Goal: Register for event/course

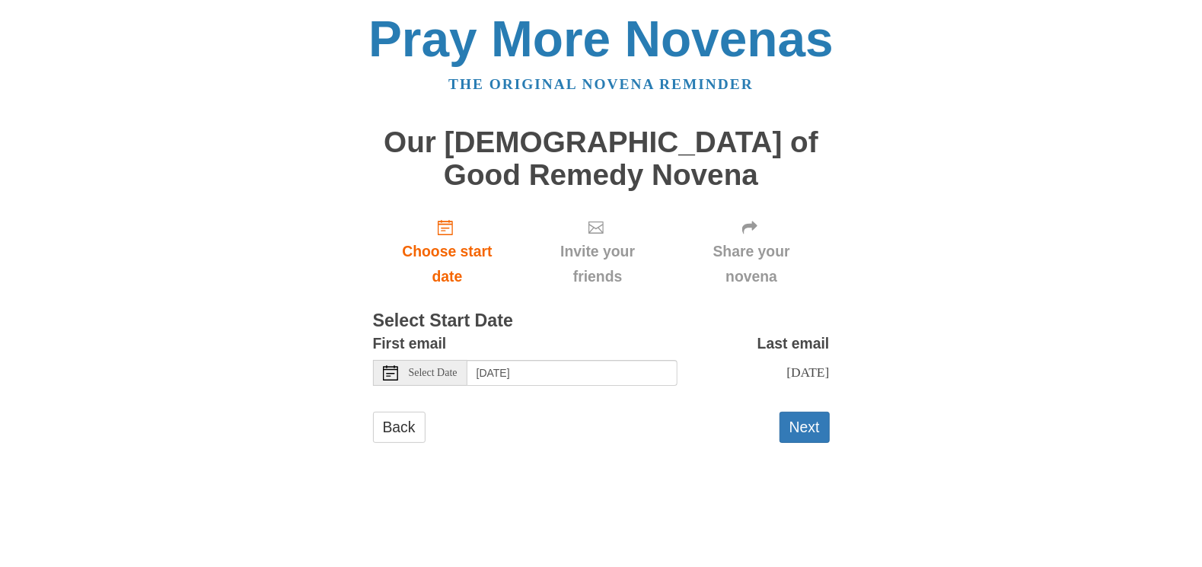
click at [432, 376] on span "Select Date" at bounding box center [433, 373] width 49 height 11
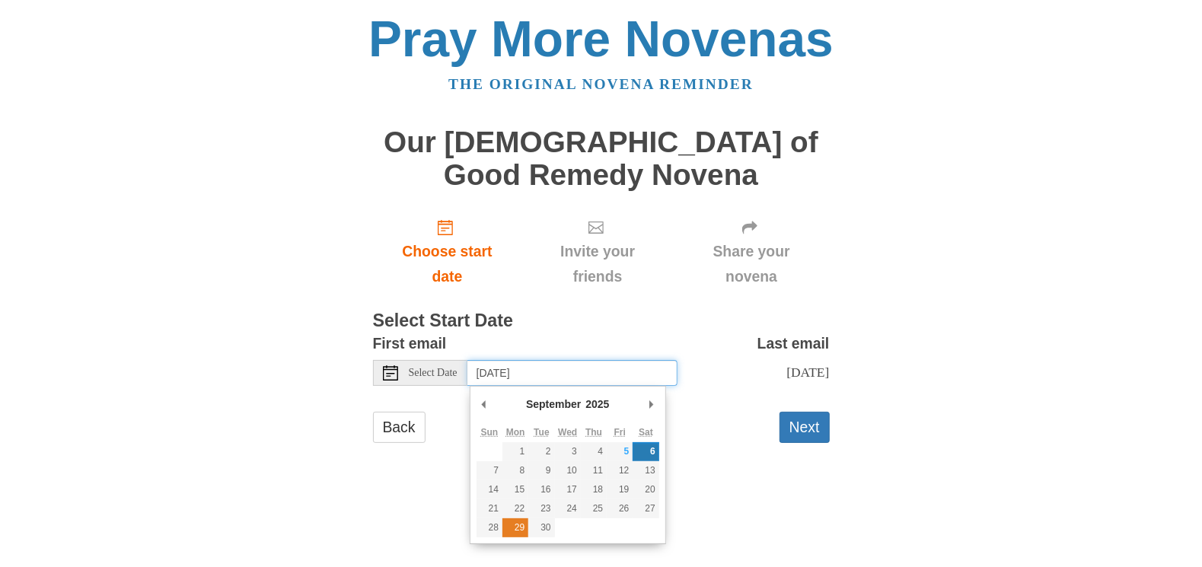
type input "Monday, September 29th"
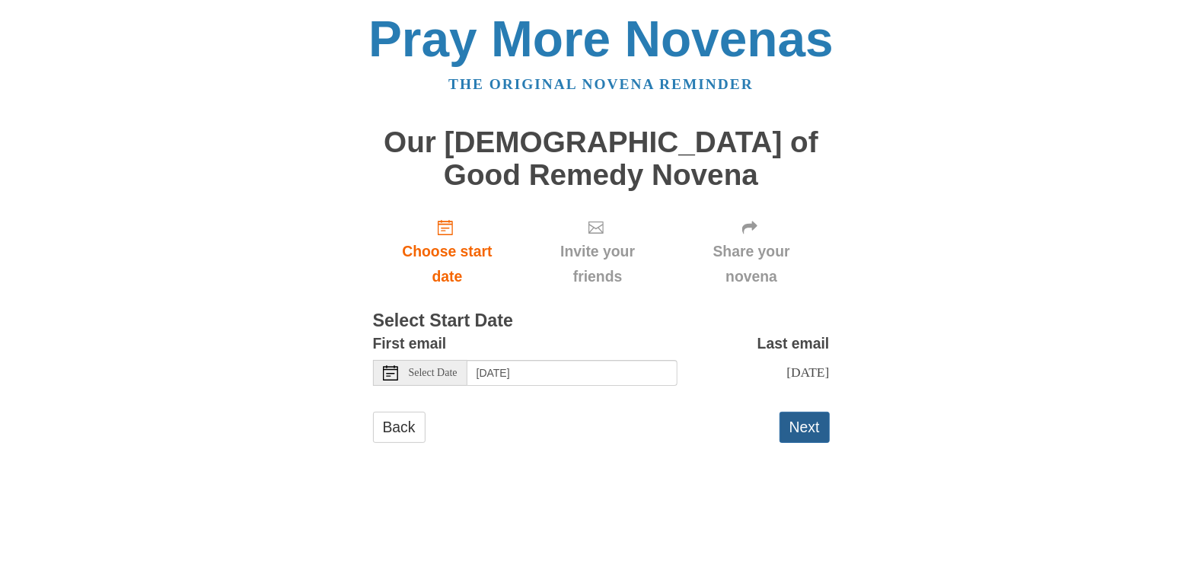
click at [798, 443] on button "Next" at bounding box center [804, 427] width 50 height 31
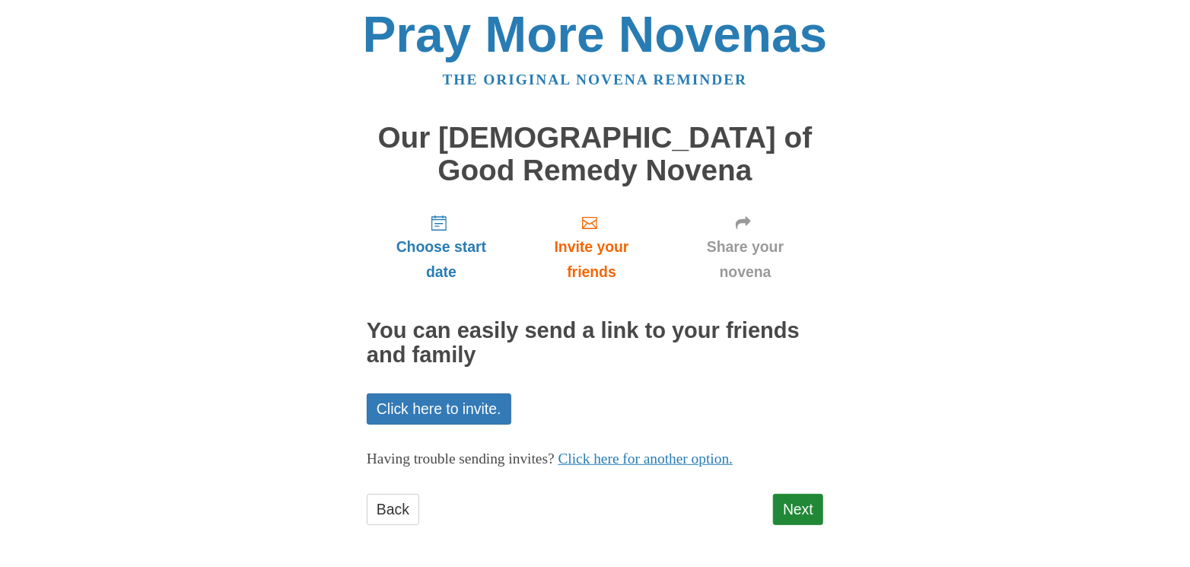
scroll to position [6, 0]
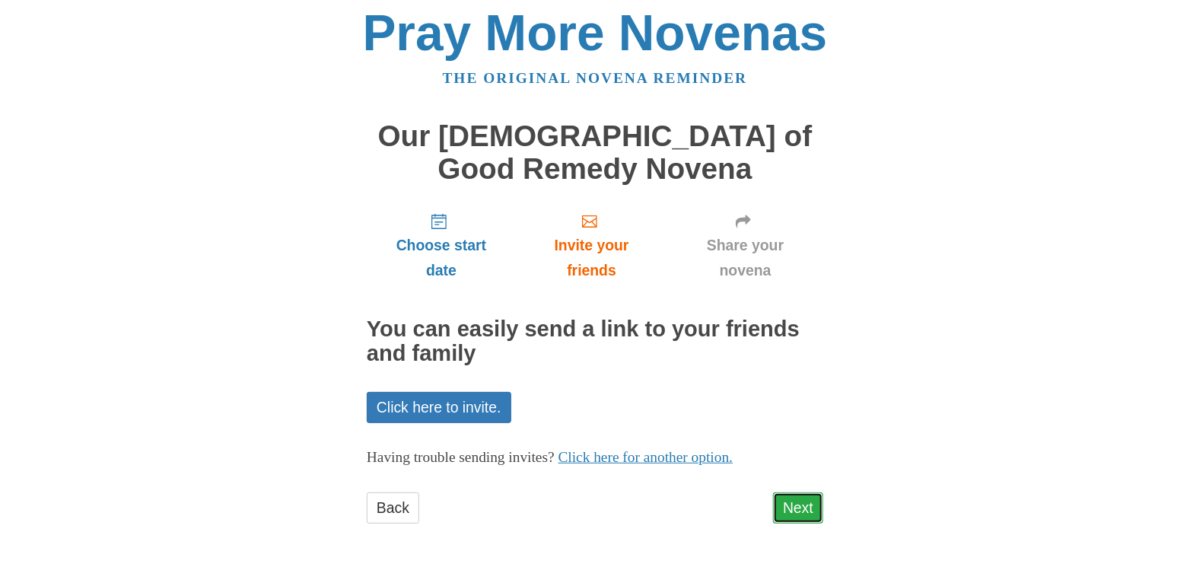
click at [801, 515] on link "Next" at bounding box center [798, 507] width 50 height 31
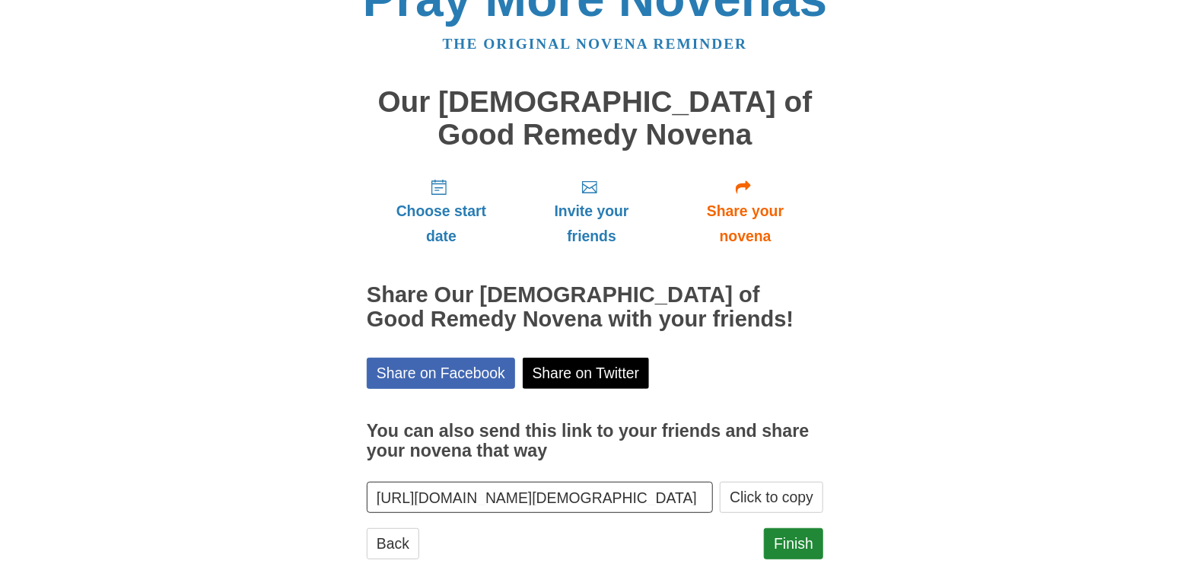
scroll to position [75, 0]
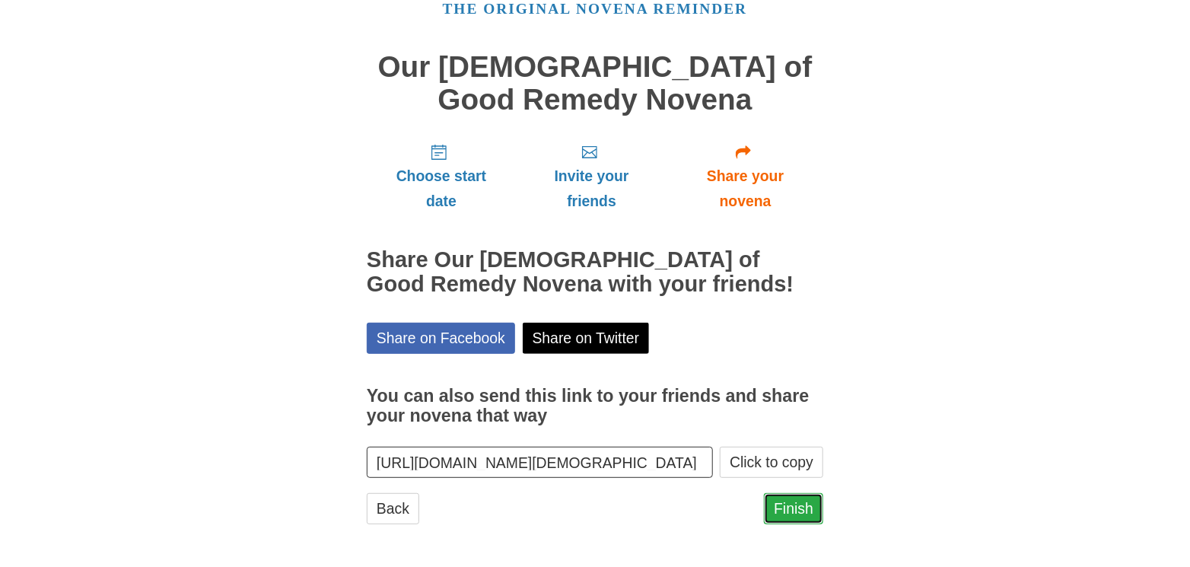
click at [808, 516] on link "Finish" at bounding box center [793, 508] width 59 height 31
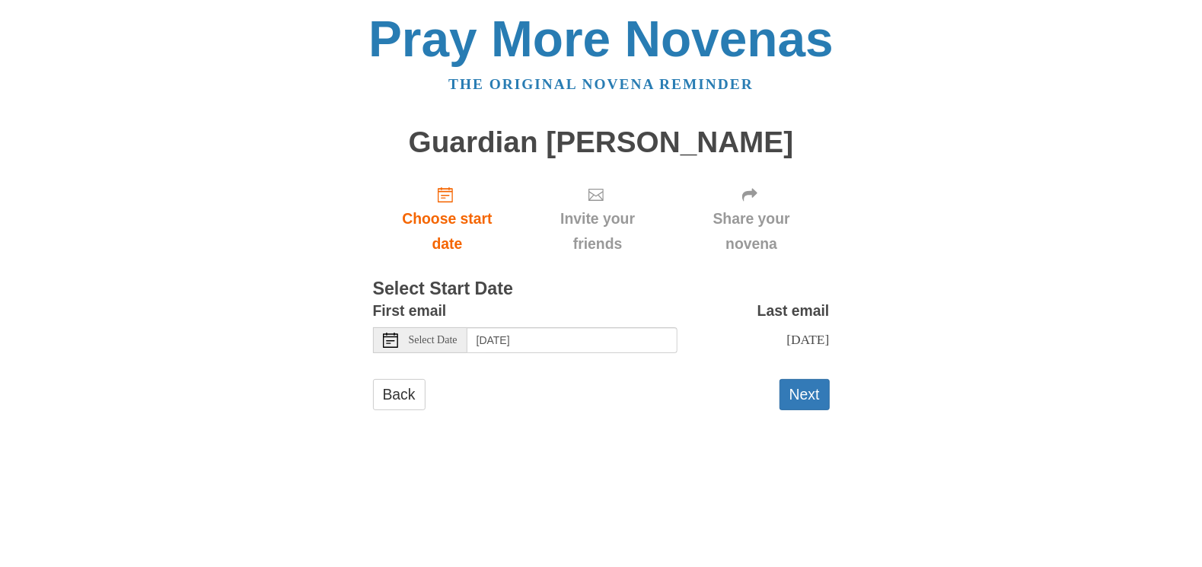
click at [451, 346] on div "Select Date" at bounding box center [420, 340] width 94 height 26
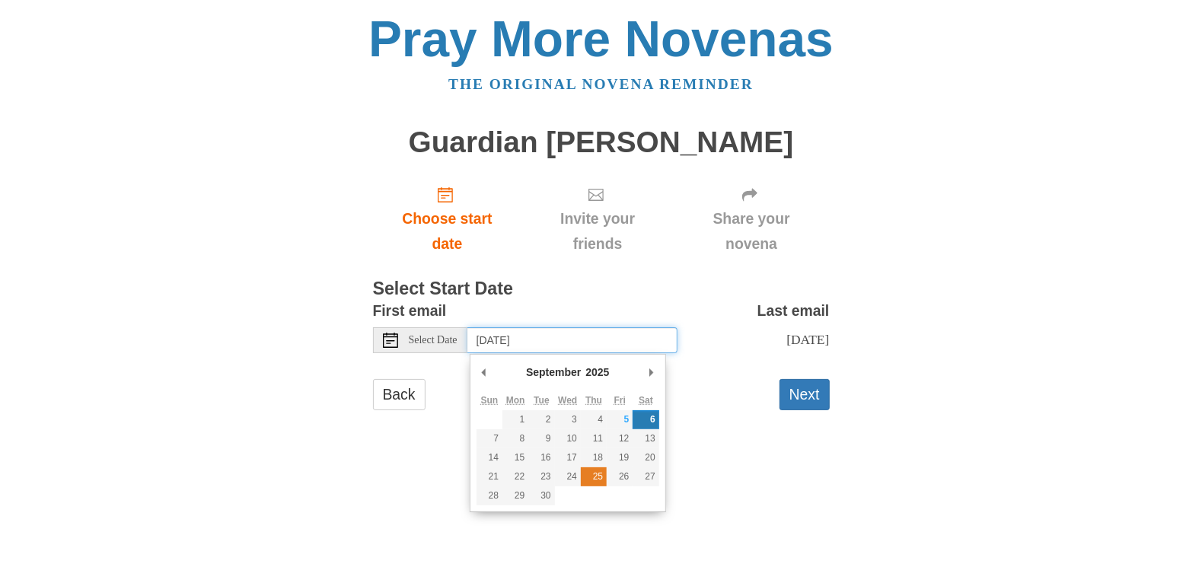
type input "Thursday, September 25th"
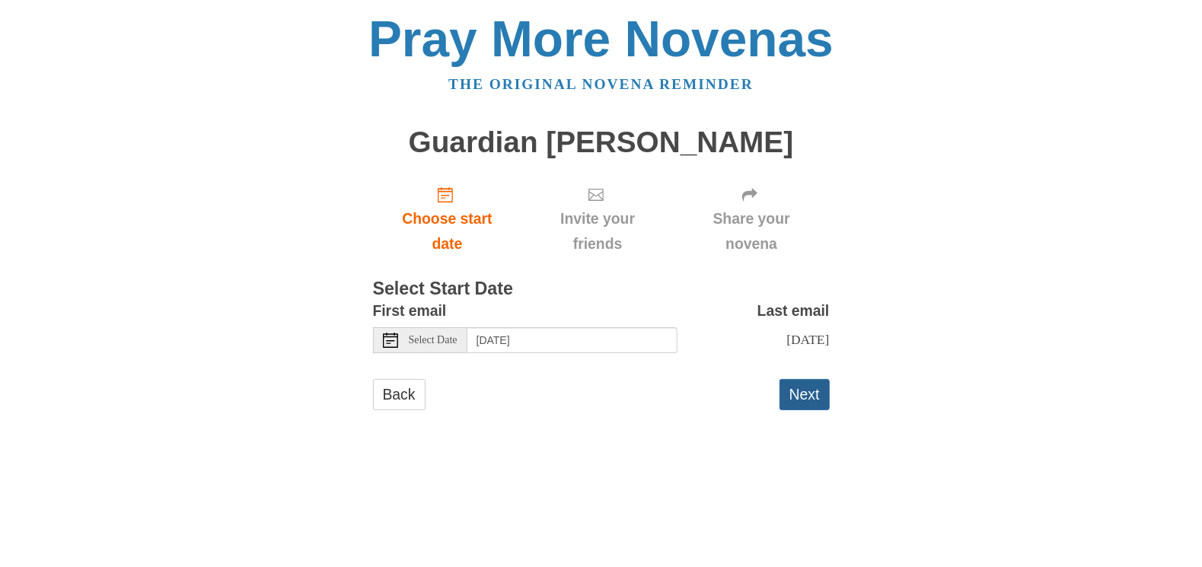
click at [803, 396] on button "Next" at bounding box center [804, 394] width 50 height 31
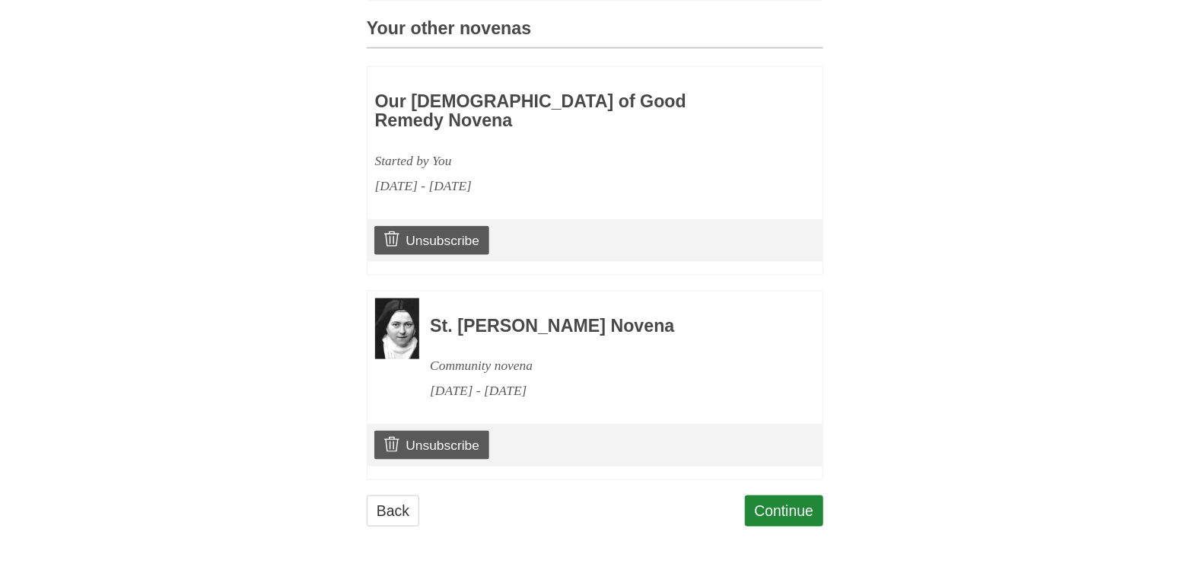
scroll to position [668, 0]
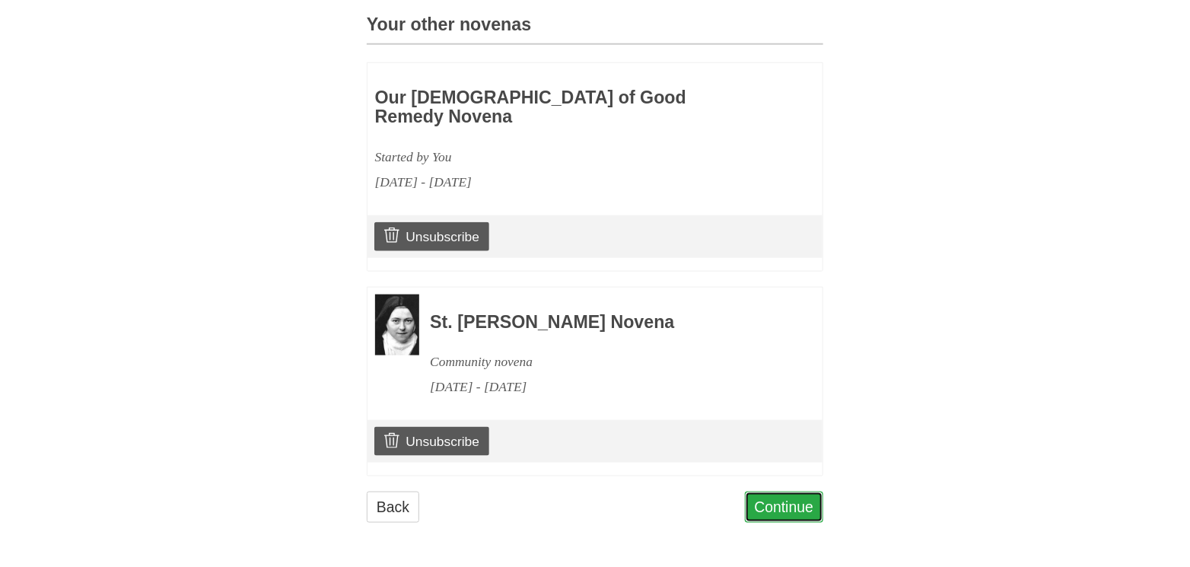
click at [787, 508] on link "Continue" at bounding box center [784, 507] width 79 height 31
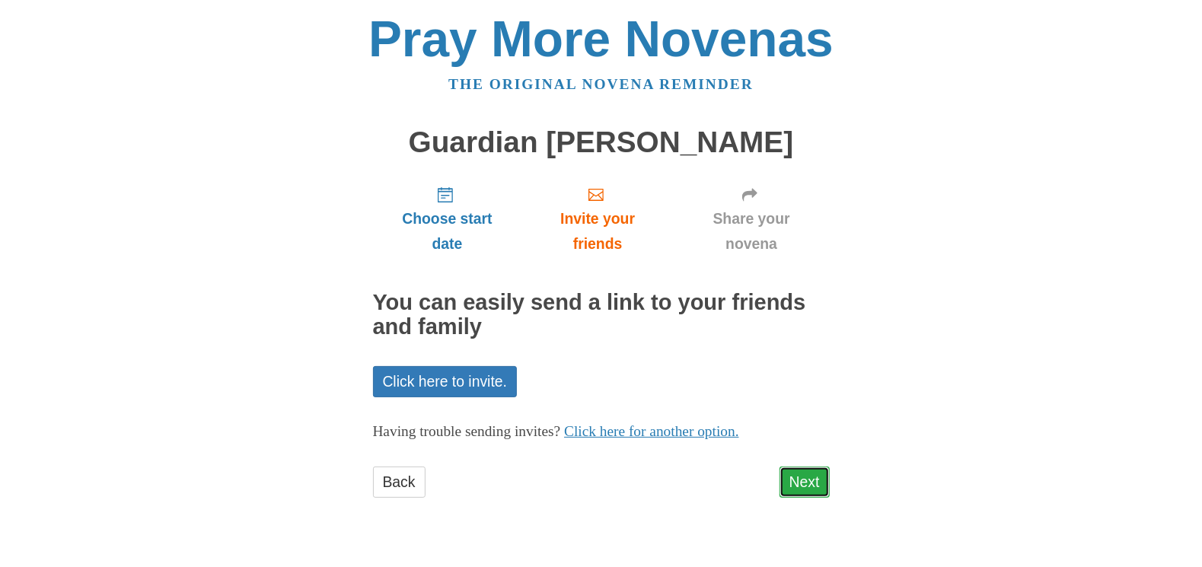
click at [798, 481] on link "Next" at bounding box center [804, 482] width 50 height 31
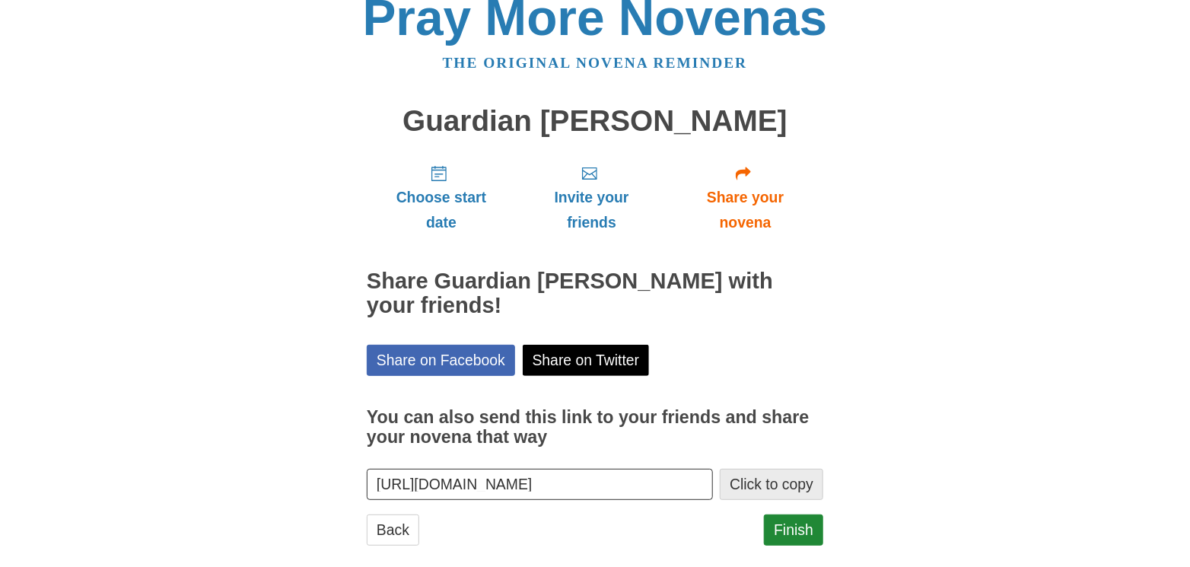
scroll to position [43, 0]
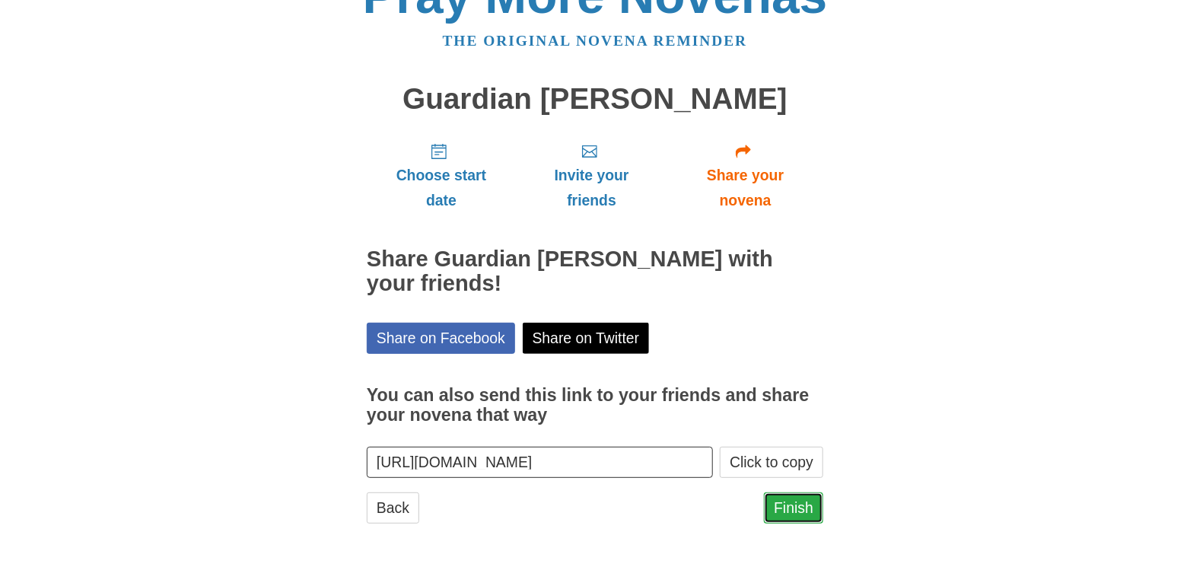
click at [792, 508] on link "Finish" at bounding box center [793, 507] width 59 height 31
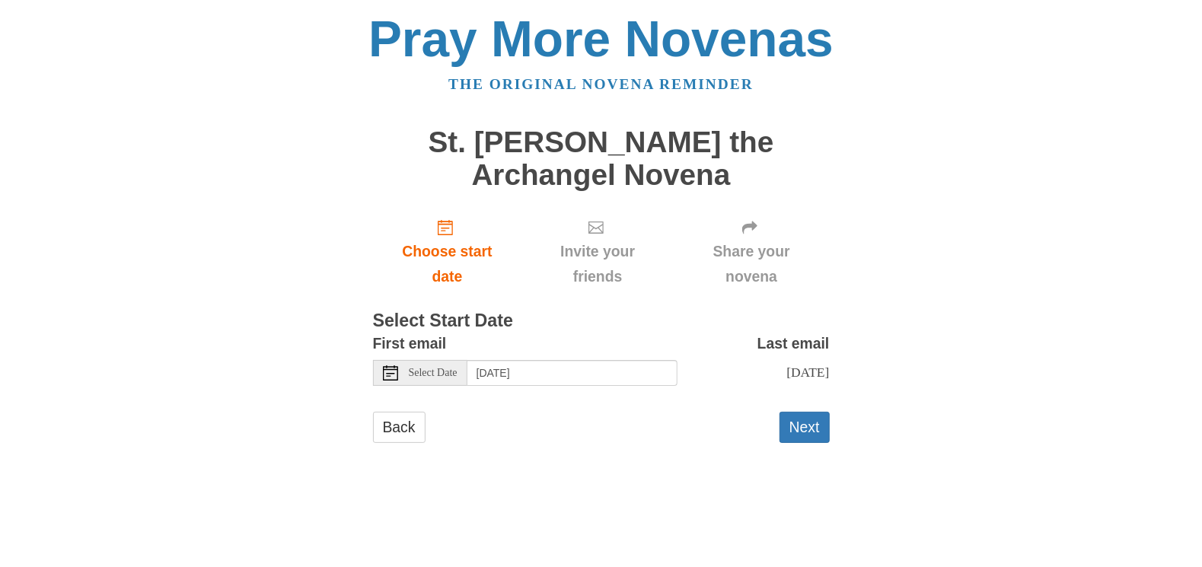
click at [445, 376] on span "Select Date" at bounding box center [433, 373] width 49 height 11
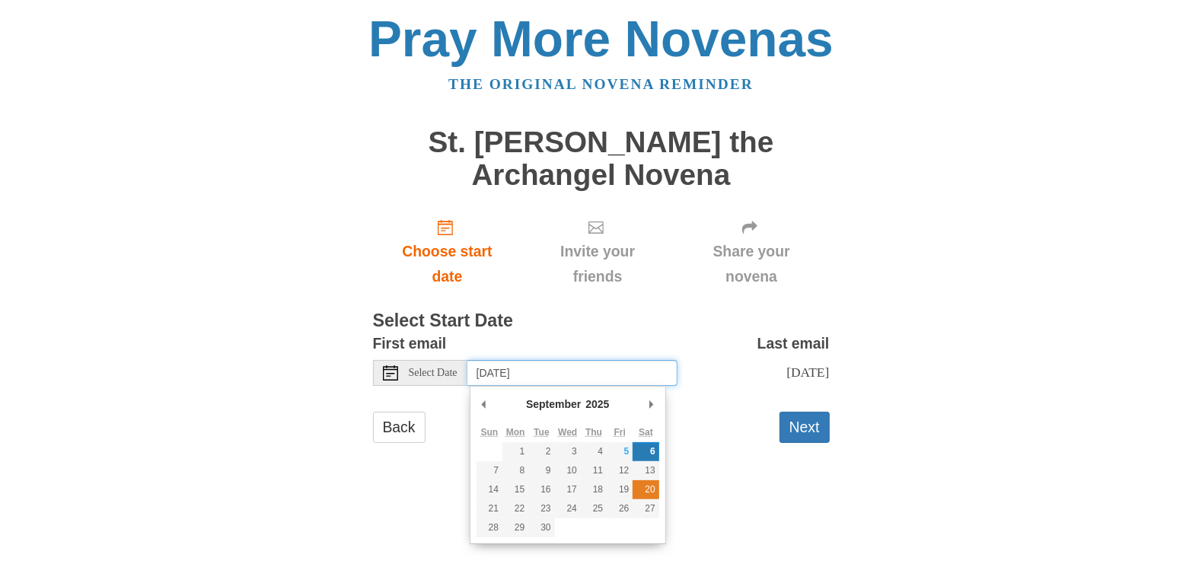
type input "Saturday, September 20th"
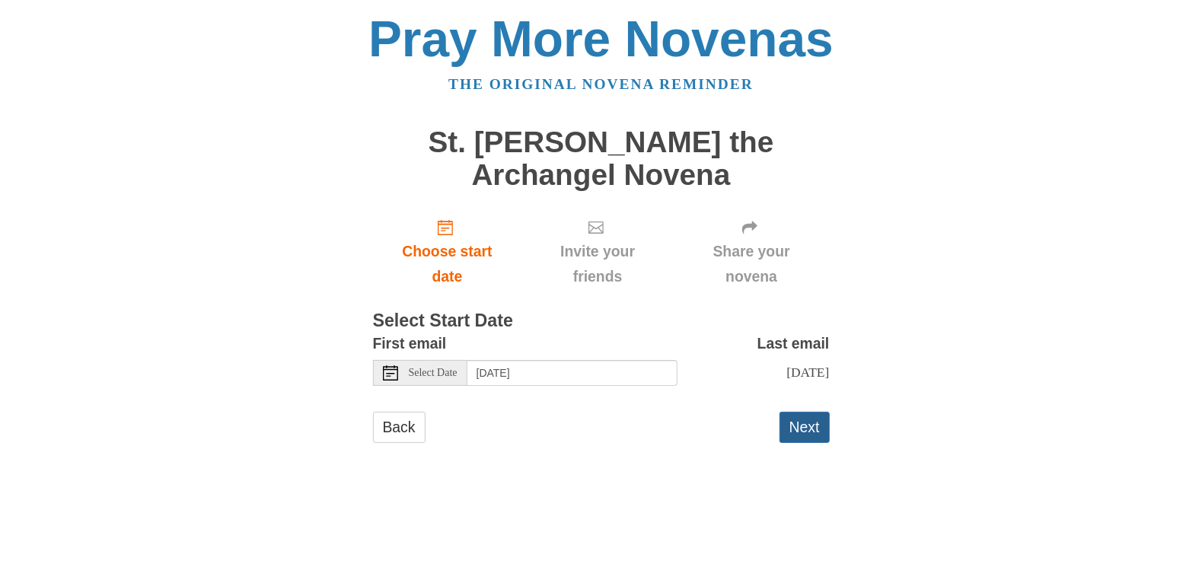
click at [799, 443] on button "Next" at bounding box center [804, 427] width 50 height 31
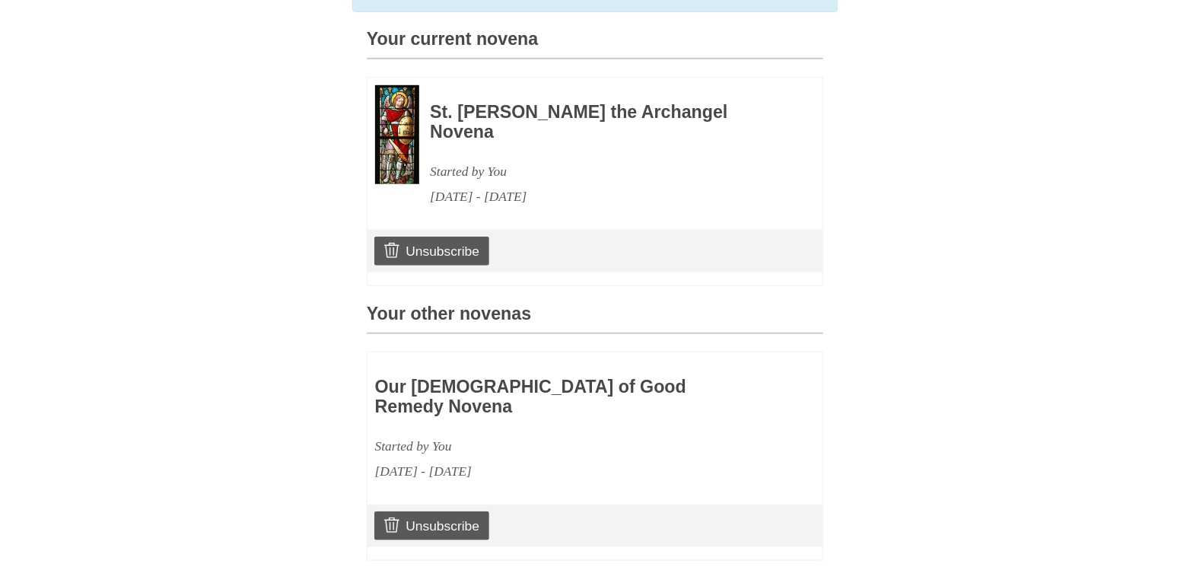
scroll to position [219, 0]
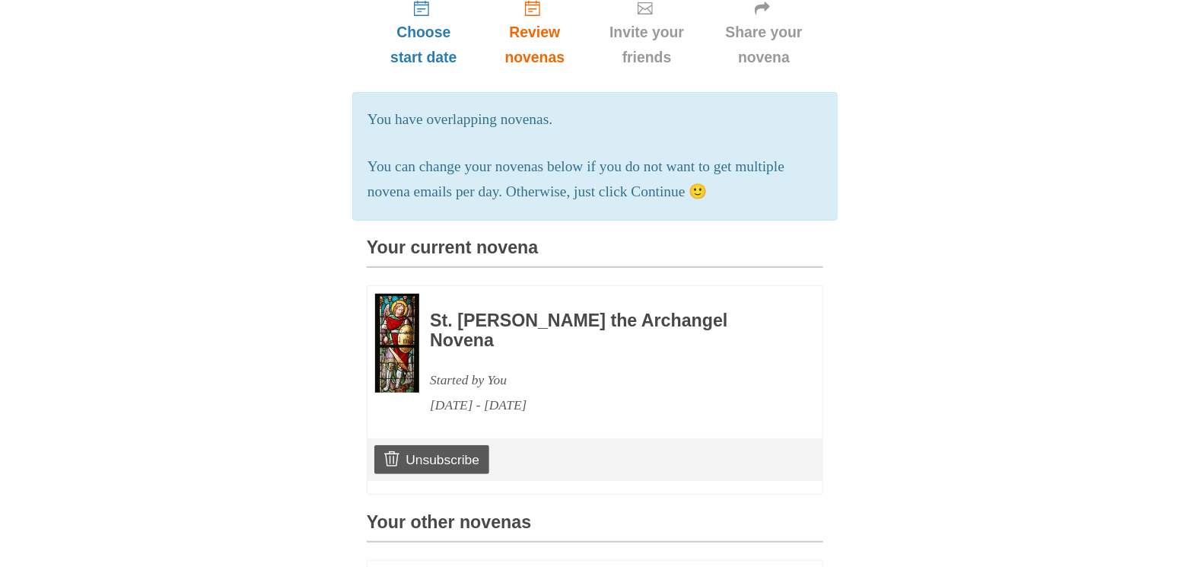
click at [466, 347] on h3 "St. Michael the Archangel Novena" at bounding box center [606, 330] width 352 height 39
click at [395, 362] on img at bounding box center [397, 343] width 44 height 99
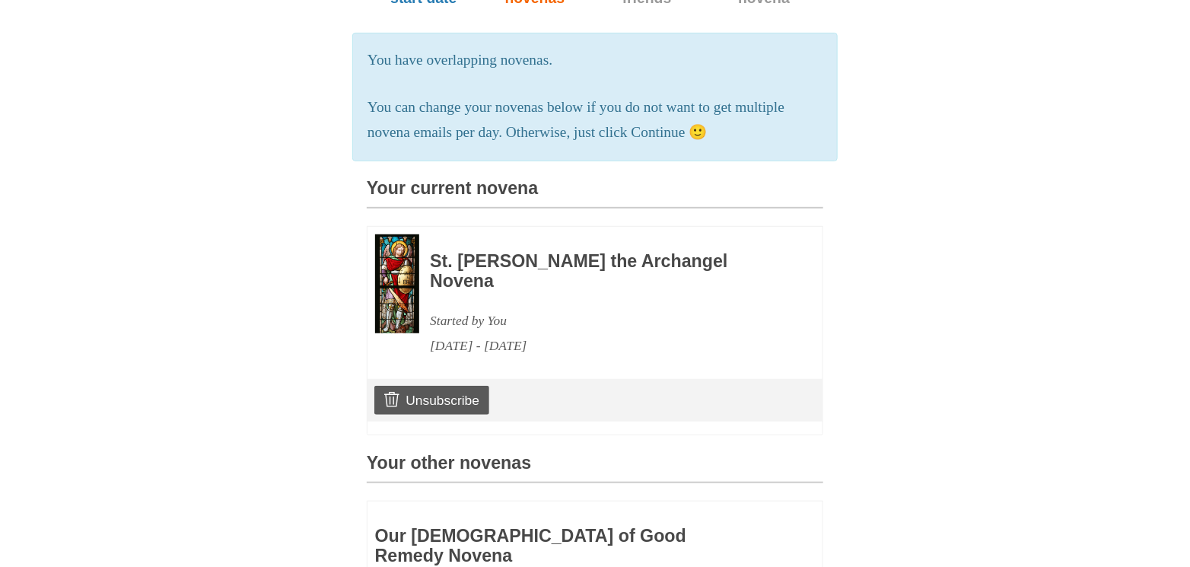
scroll to position [371, 0]
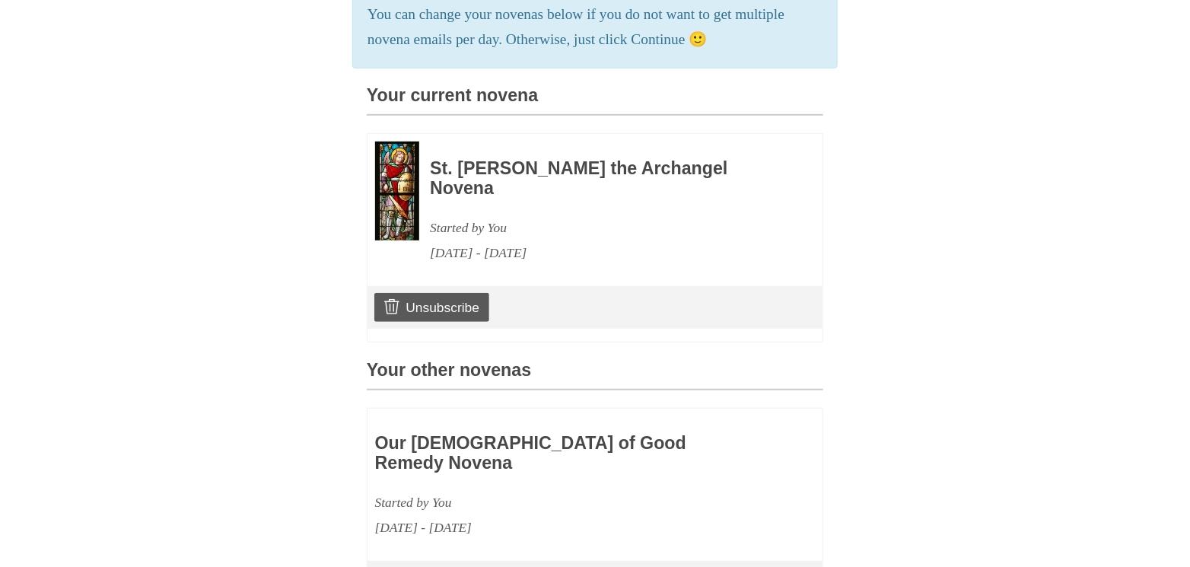
click at [548, 454] on h3 "Our Lady of Good Remedy Novena" at bounding box center [551, 453] width 352 height 39
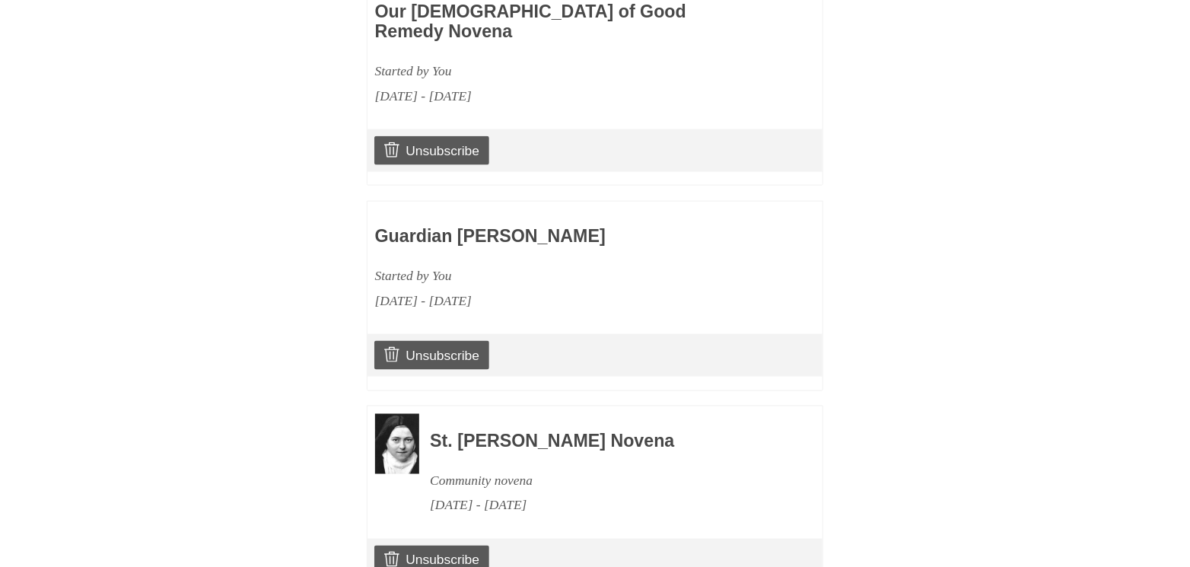
scroll to position [904, 0]
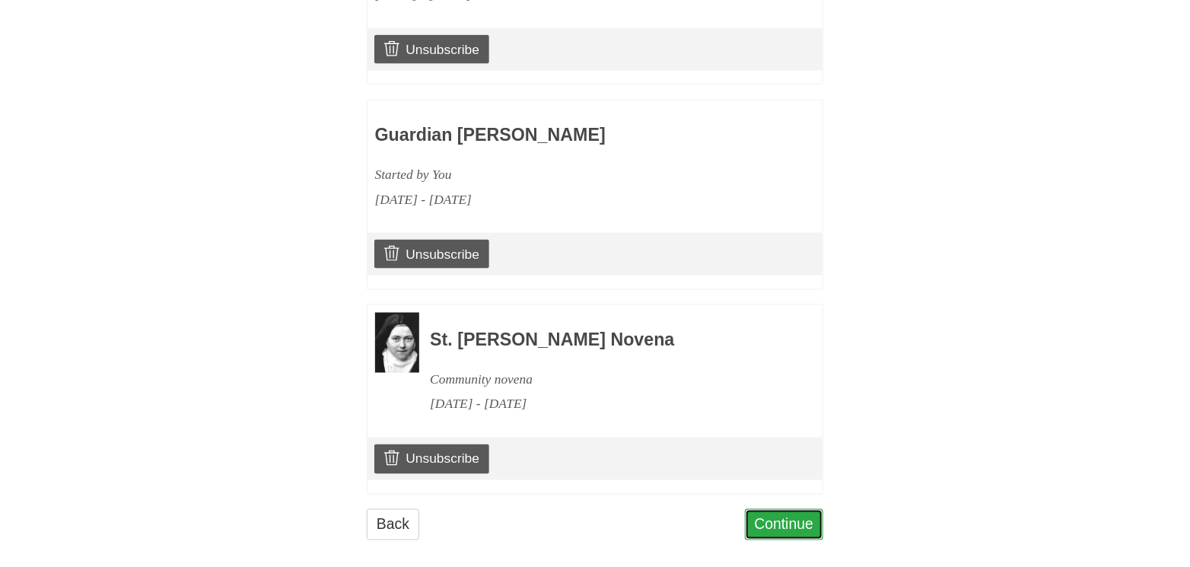
click at [779, 509] on link "Continue" at bounding box center [784, 524] width 79 height 31
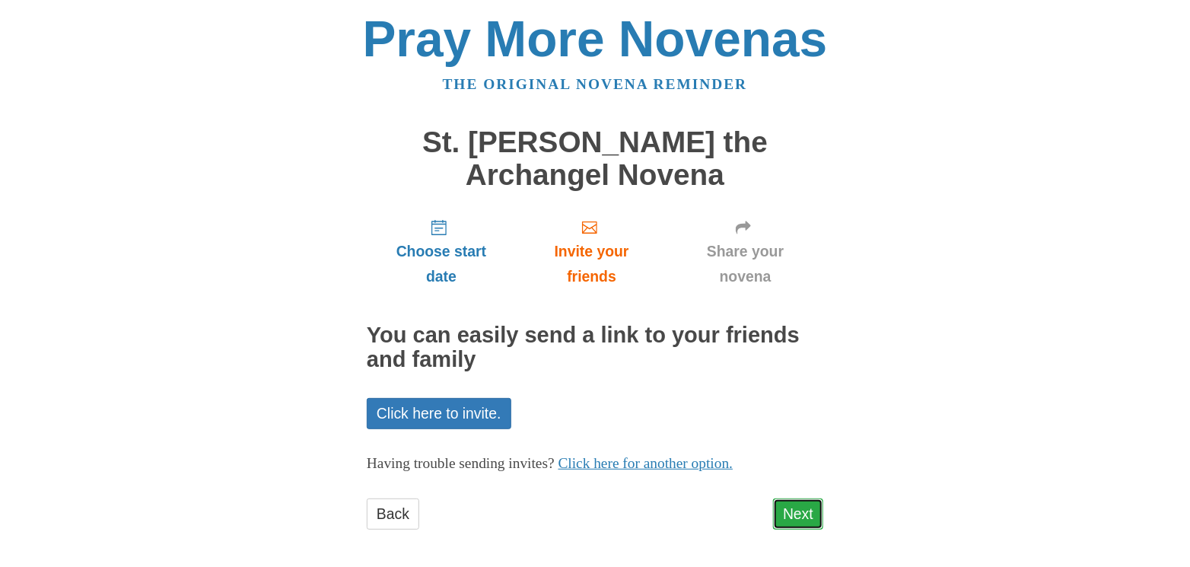
click at [798, 515] on link "Next" at bounding box center [798, 514] width 50 height 31
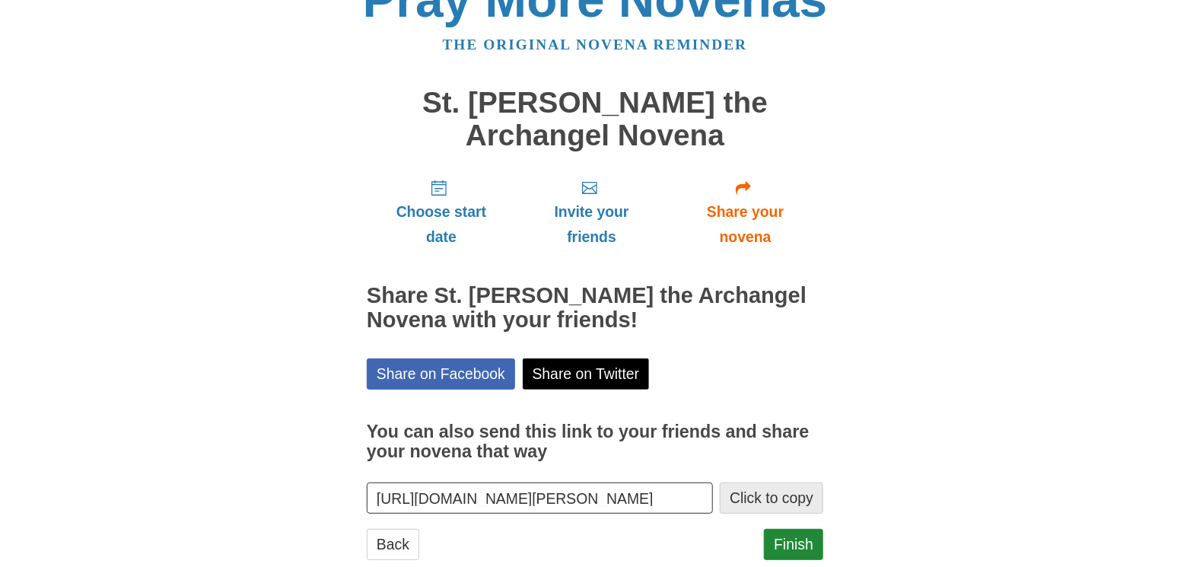
scroll to position [75, 0]
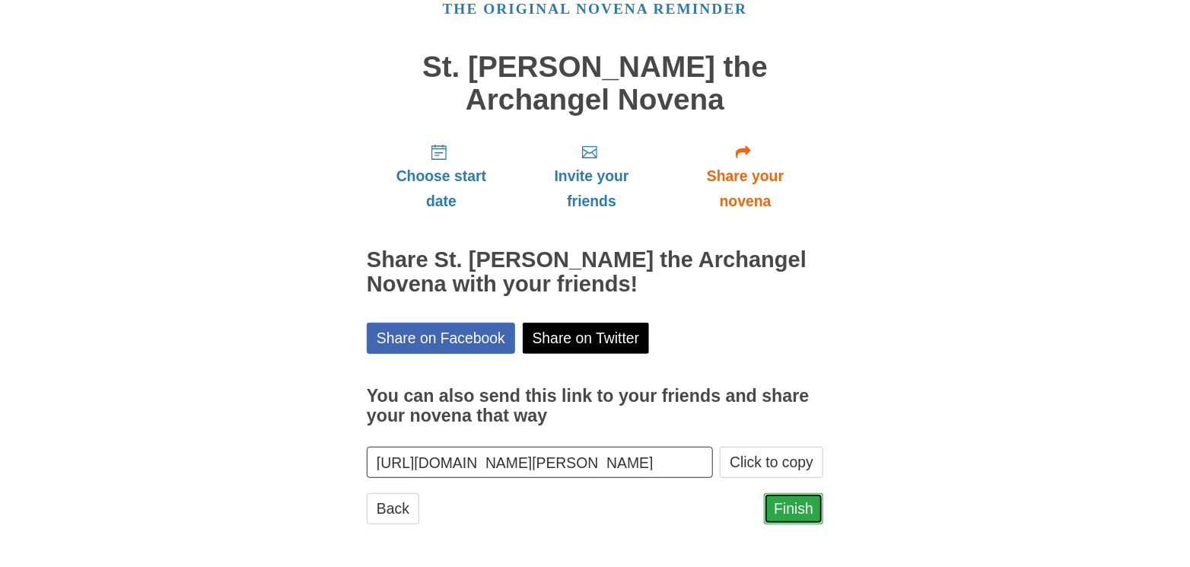
click at [792, 507] on link "Finish" at bounding box center [793, 508] width 59 height 31
